Goal: Task Accomplishment & Management: Use online tool/utility

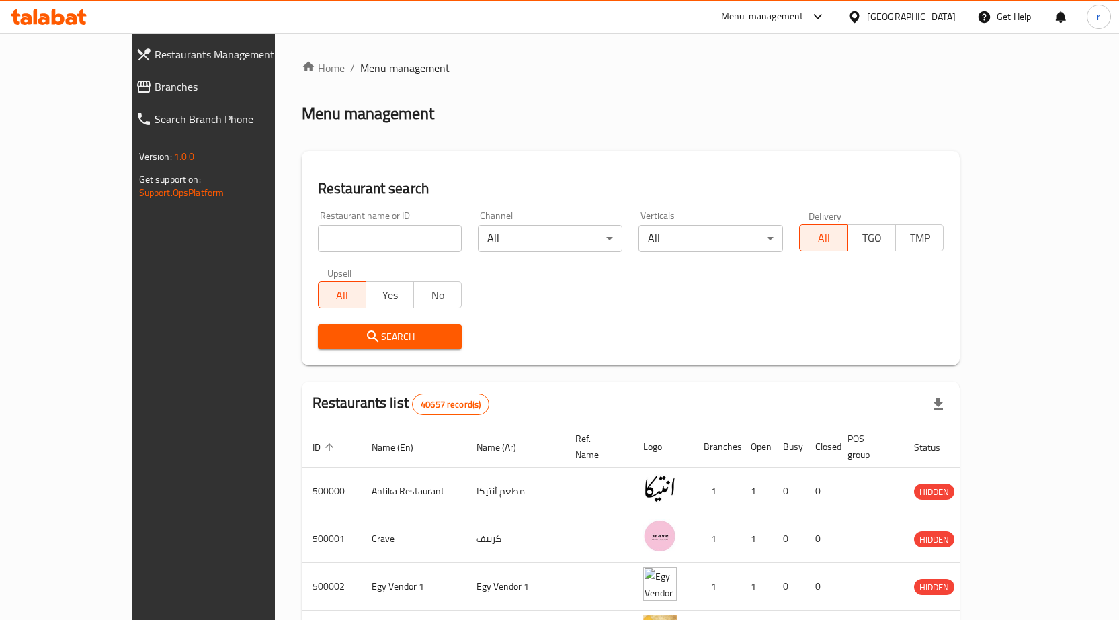
click at [819, 30] on div "Menu-management" at bounding box center [774, 17] width 126 height 32
click at [824, 26] on div "Menu-management" at bounding box center [774, 17] width 126 height 32
click at [804, 16] on div "Menu-management" at bounding box center [762, 17] width 83 height 16
click at [623, 298] on div "Restaurant name or ID Restaurant name or ID Channel All ​ Verticals All ​ Deliv…" at bounding box center [631, 280] width 643 height 155
click at [862, 13] on icon at bounding box center [855, 17] width 14 height 14
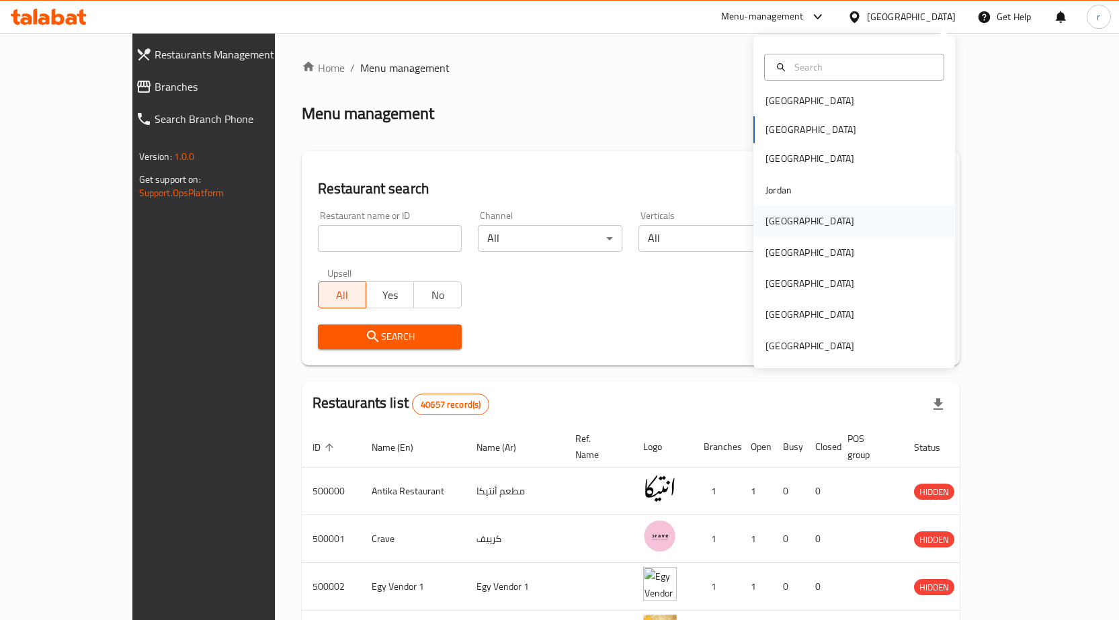
scroll to position [7, 0]
click at [804, 24] on div "Menu-management" at bounding box center [762, 17] width 83 height 16
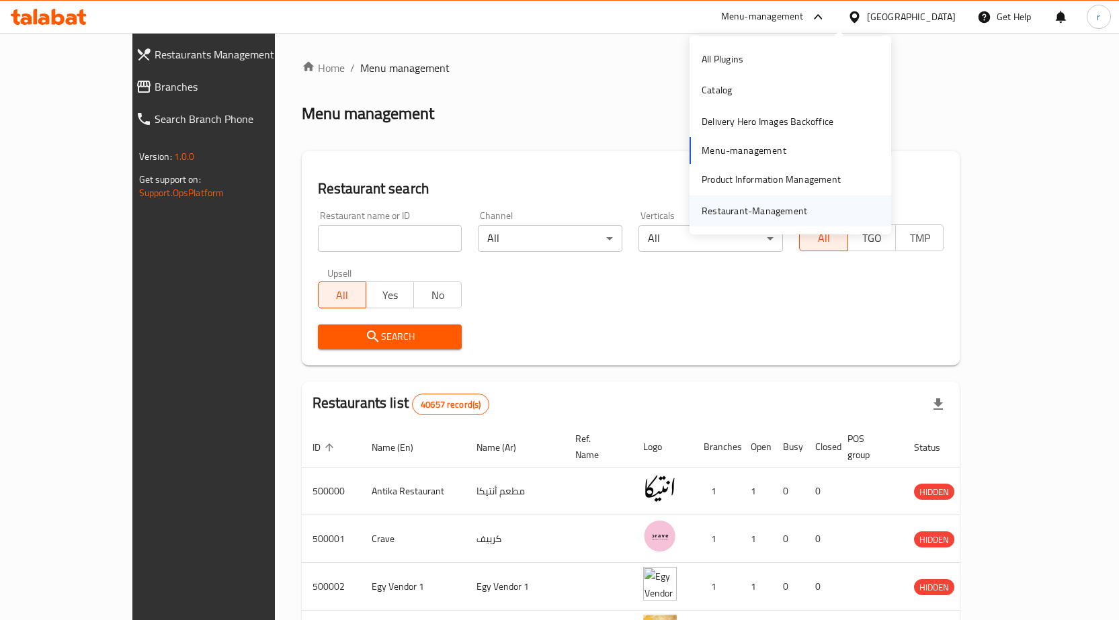
click at [850, 209] on div "Restaurant-Management" at bounding box center [791, 211] width 202 height 31
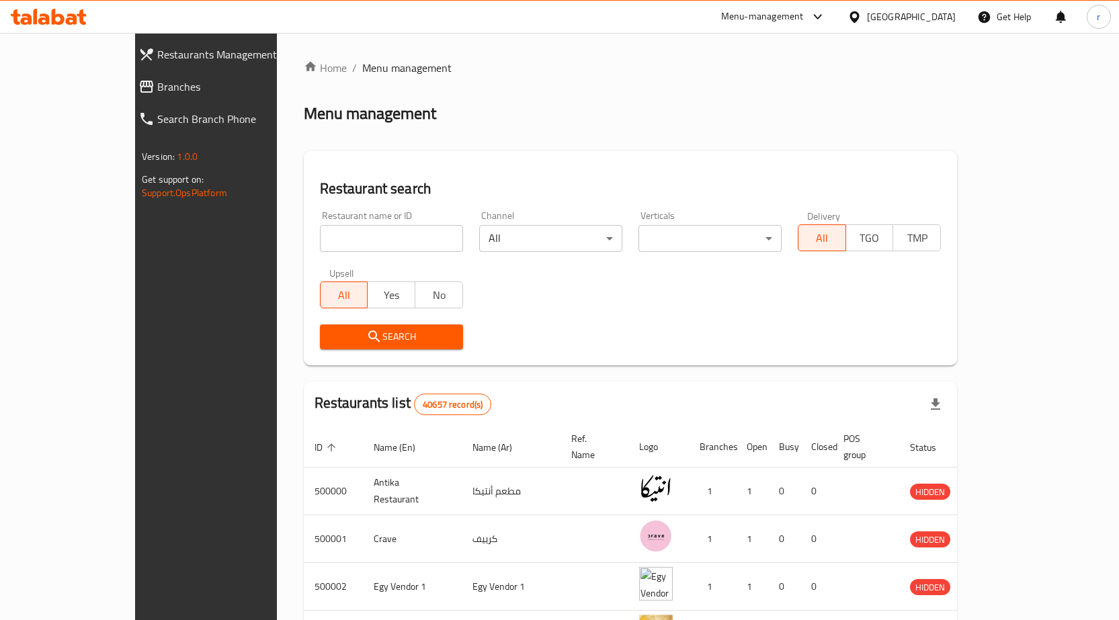
click at [940, 21] on div "[GEOGRAPHIC_DATA]" at bounding box center [911, 16] width 89 height 15
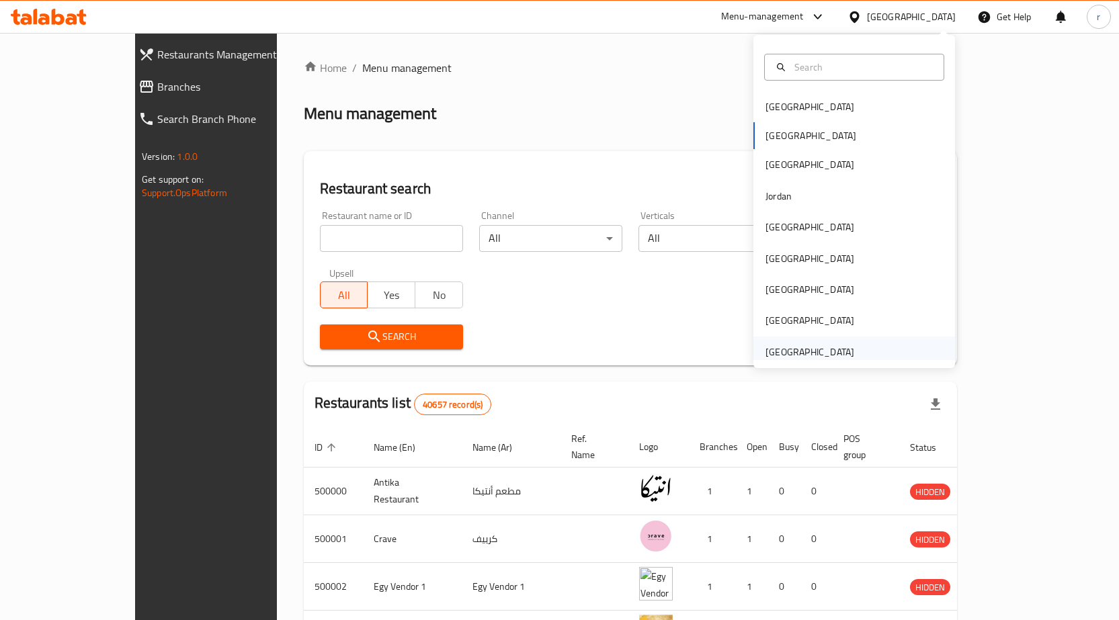
click at [804, 347] on div "[GEOGRAPHIC_DATA]" at bounding box center [810, 352] width 89 height 15
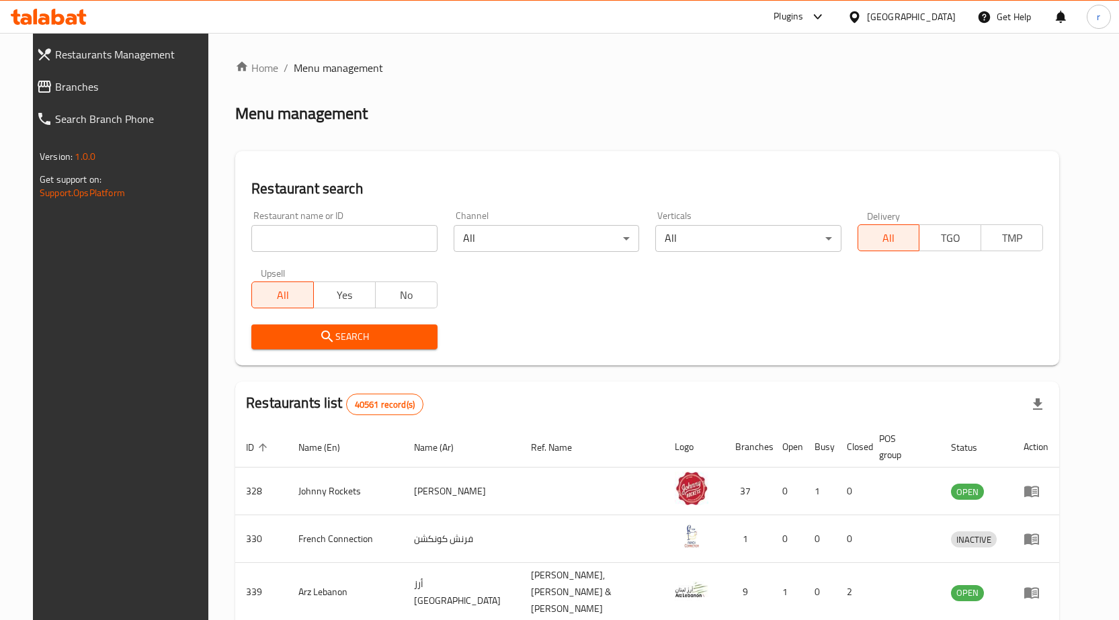
click at [913, 19] on div "[GEOGRAPHIC_DATA]" at bounding box center [911, 16] width 89 height 15
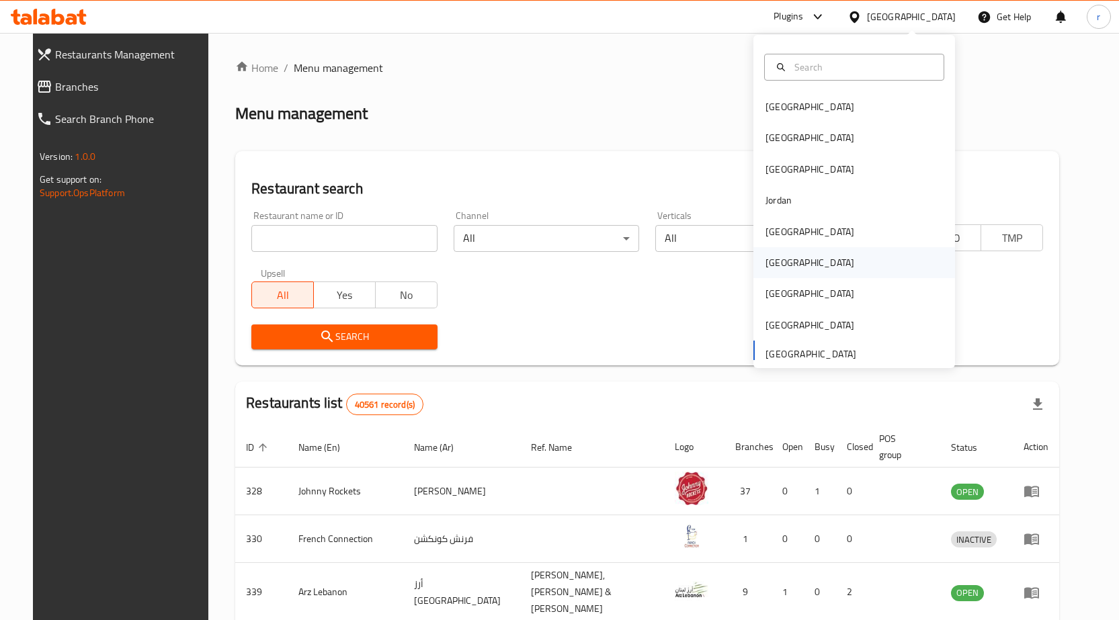
click at [804, 250] on div "[GEOGRAPHIC_DATA]" at bounding box center [855, 262] width 202 height 31
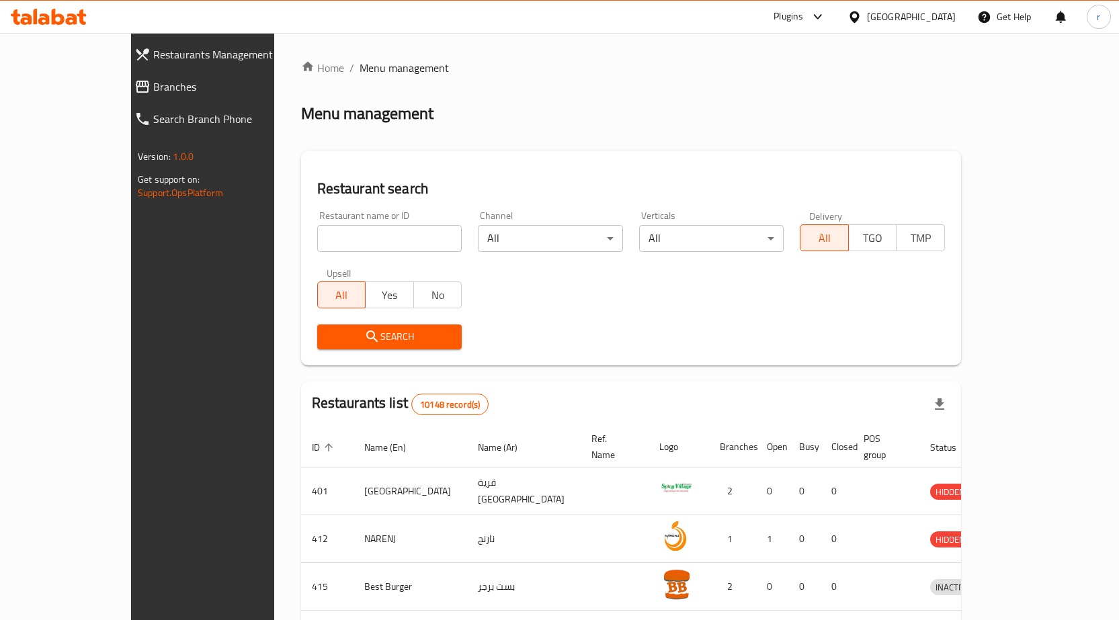
click at [861, 33] on div at bounding box center [559, 33] width 1119 height 1
click at [803, 22] on div "Plugins" at bounding box center [789, 17] width 30 height 16
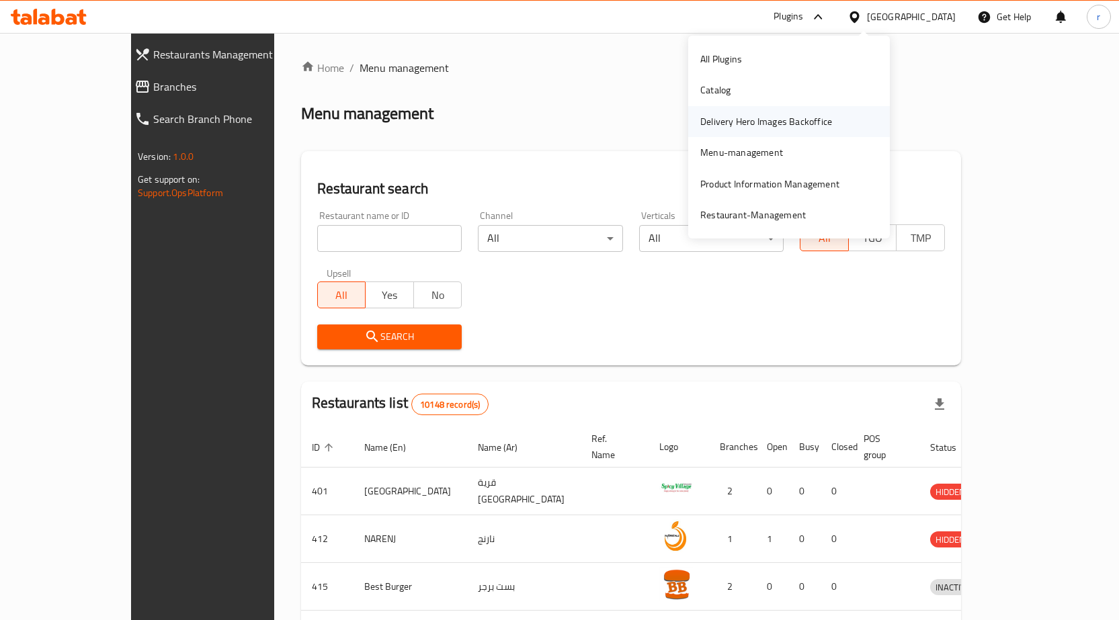
click at [785, 126] on div "Delivery Hero Images Backoffice" at bounding box center [766, 121] width 132 height 15
